Goal: Information Seeking & Learning: Compare options

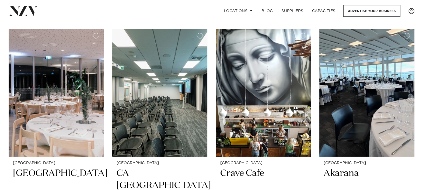
scroll to position [4359, 0]
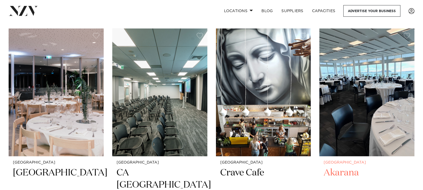
click at [350, 105] on img at bounding box center [366, 92] width 95 height 127
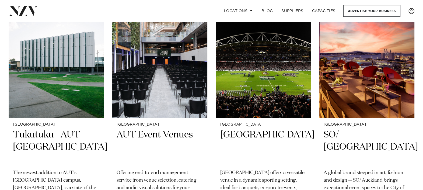
scroll to position [4885, 0]
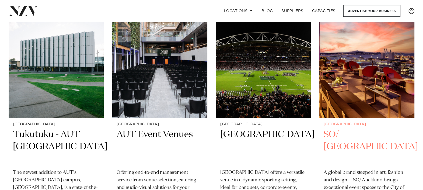
click at [339, 122] on small "[GEOGRAPHIC_DATA]" at bounding box center [366, 124] width 86 height 4
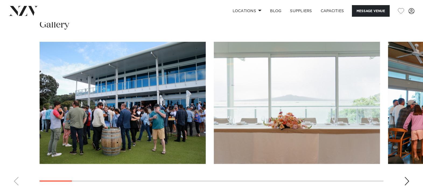
scroll to position [581, 0]
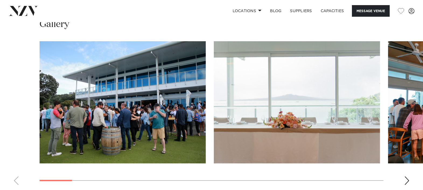
click at [407, 176] on div "Next slide" at bounding box center [406, 180] width 5 height 9
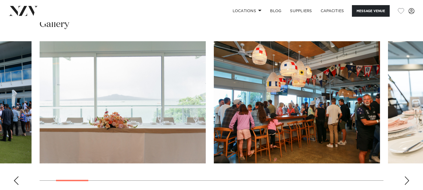
click at [407, 164] on swiper-container at bounding box center [211, 115] width 423 height 148
click at [406, 176] on div "Next slide" at bounding box center [406, 180] width 5 height 9
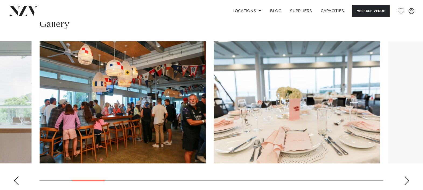
click at [406, 176] on div "Next slide" at bounding box center [406, 180] width 5 height 9
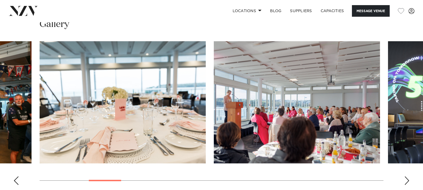
click at [406, 176] on div "Next slide" at bounding box center [406, 180] width 5 height 9
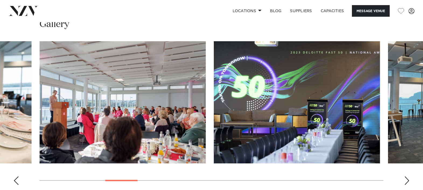
click at [406, 176] on div "Next slide" at bounding box center [406, 180] width 5 height 9
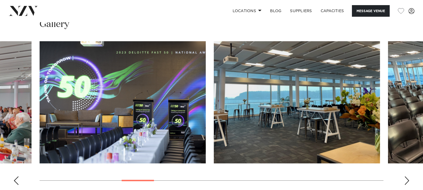
click at [406, 176] on div "Next slide" at bounding box center [406, 180] width 5 height 9
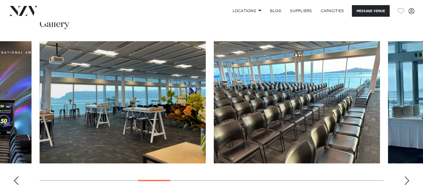
click at [406, 176] on div "Next slide" at bounding box center [406, 180] width 5 height 9
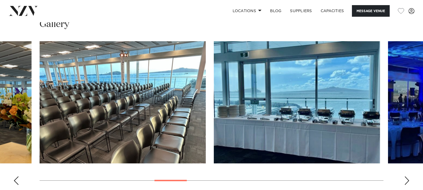
click at [406, 176] on div "Next slide" at bounding box center [406, 180] width 5 height 9
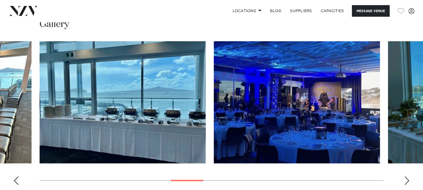
click at [406, 176] on div "Next slide" at bounding box center [406, 180] width 5 height 9
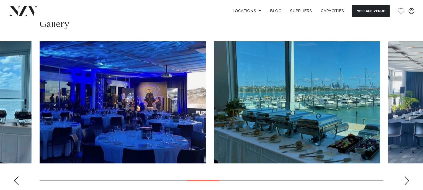
click at [406, 176] on div "Next slide" at bounding box center [406, 180] width 5 height 9
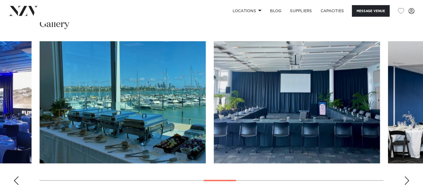
click at [406, 176] on div "Next slide" at bounding box center [406, 180] width 5 height 9
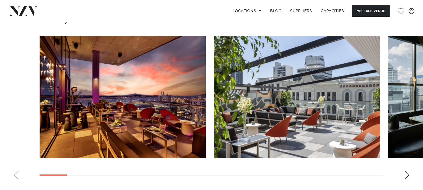
scroll to position [593, 0]
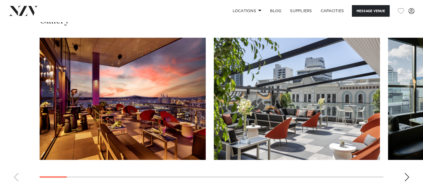
click at [403, 171] on swiper-container at bounding box center [211, 112] width 423 height 148
click at [408, 174] on div "Next slide" at bounding box center [406, 176] width 5 height 9
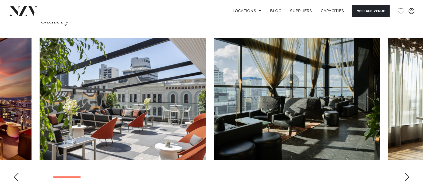
click at [408, 174] on div "Next slide" at bounding box center [406, 176] width 5 height 9
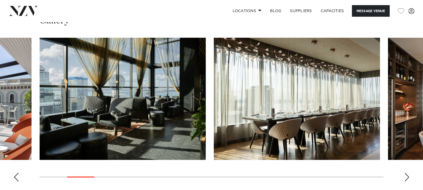
click at [408, 175] on div "Next slide" at bounding box center [406, 176] width 5 height 9
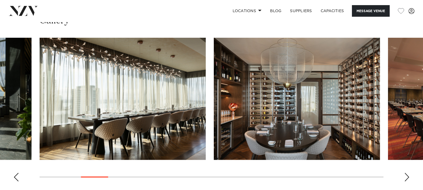
click at [408, 175] on div "Next slide" at bounding box center [406, 176] width 5 height 9
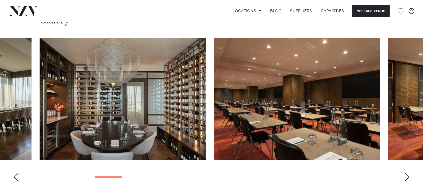
click at [408, 175] on div "Next slide" at bounding box center [406, 176] width 5 height 9
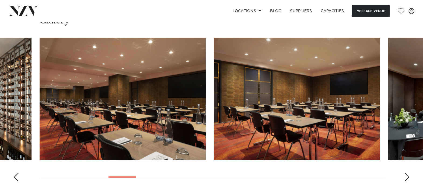
click at [408, 175] on div "Next slide" at bounding box center [406, 176] width 5 height 9
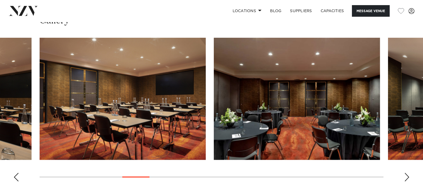
click at [408, 175] on div "Next slide" at bounding box center [406, 176] width 5 height 9
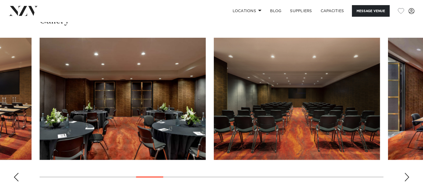
click at [408, 175] on div "Next slide" at bounding box center [406, 176] width 5 height 9
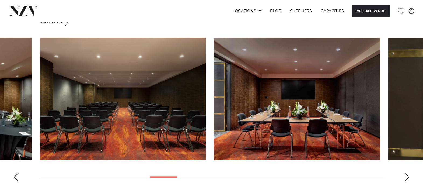
click at [408, 175] on div "Next slide" at bounding box center [406, 176] width 5 height 9
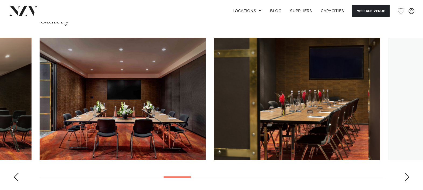
click at [408, 175] on div "Next slide" at bounding box center [406, 176] width 5 height 9
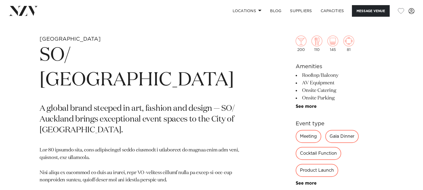
scroll to position [222, 0]
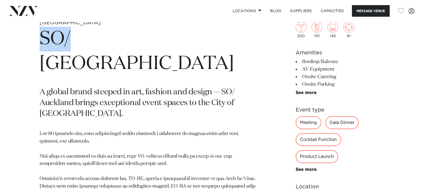
drag, startPoint x: 73, startPoint y: 40, endPoint x: 33, endPoint y: 39, distance: 39.8
copy h1 "SO/"
